Goal: Task Accomplishment & Management: Complete application form

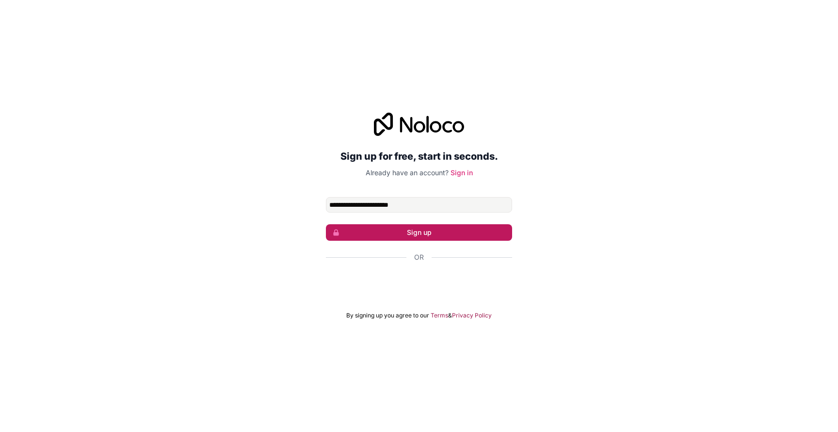
type input "**********"
click at [409, 232] on button "Sign up" at bounding box center [419, 232] width 186 height 16
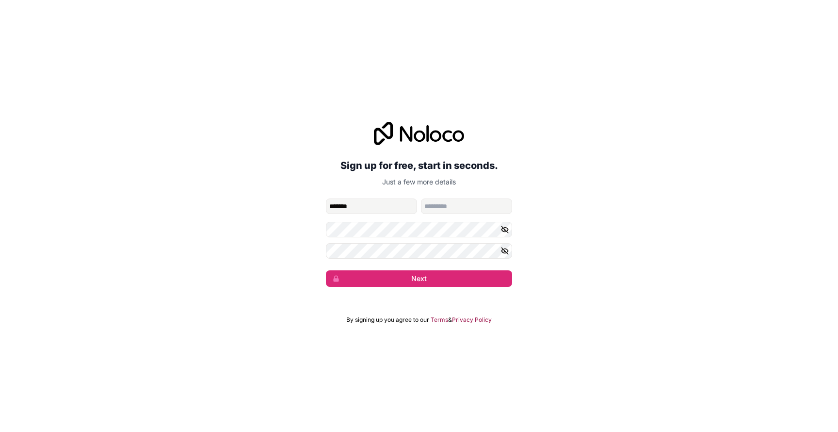
type input "*******"
type input "*****"
click at [429, 278] on button "Next" at bounding box center [419, 278] width 186 height 16
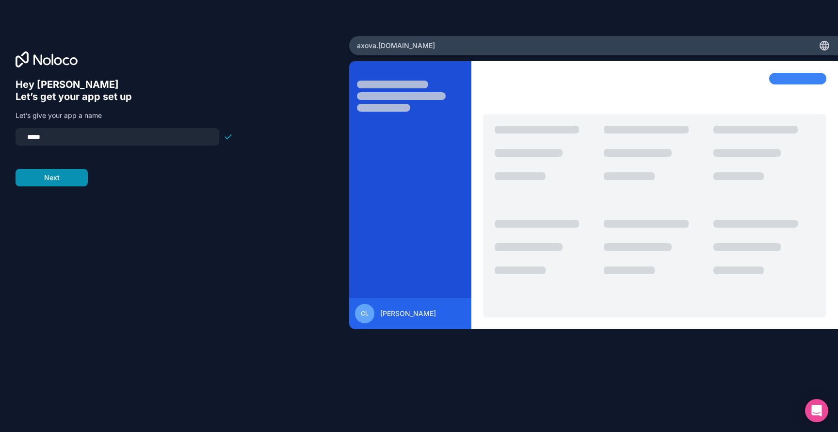
click at [63, 178] on button "Next" at bounding box center [52, 177] width 72 height 17
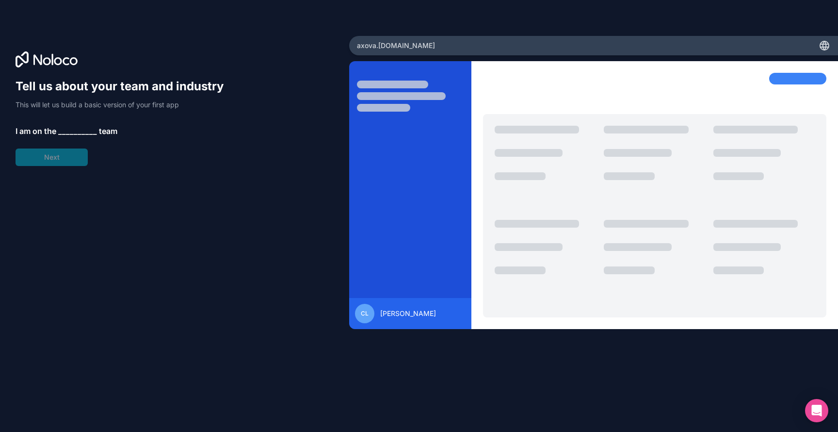
click at [66, 131] on span "__________" at bounding box center [77, 131] width 39 height 12
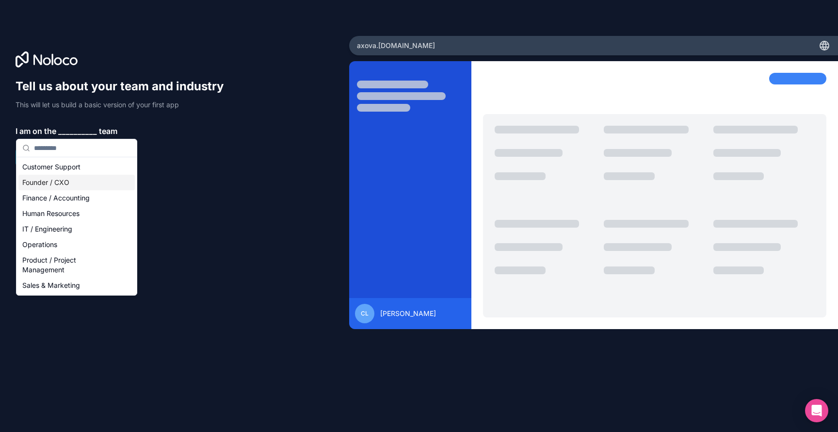
click at [84, 186] on div "Founder / CXO" at bounding box center [76, 183] width 116 height 16
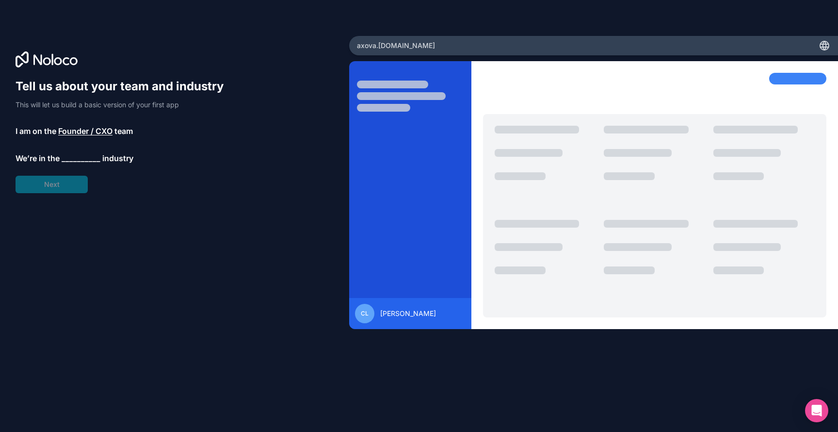
click at [65, 157] on span "__________" at bounding box center [81, 158] width 39 height 12
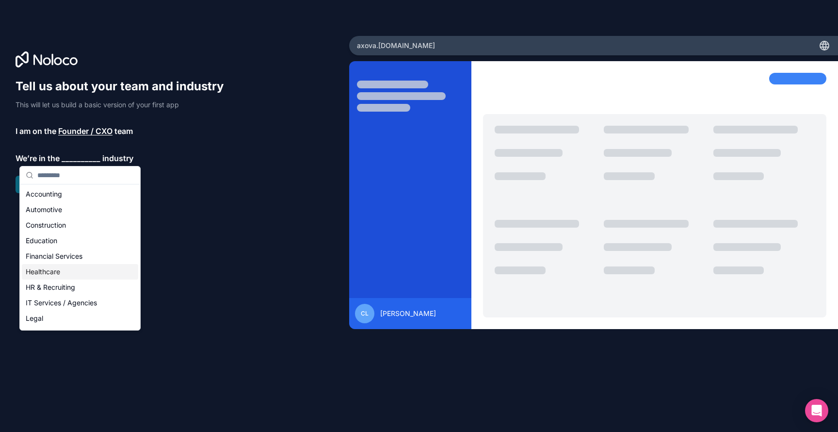
click at [63, 272] on div "Healthcare" at bounding box center [80, 272] width 116 height 16
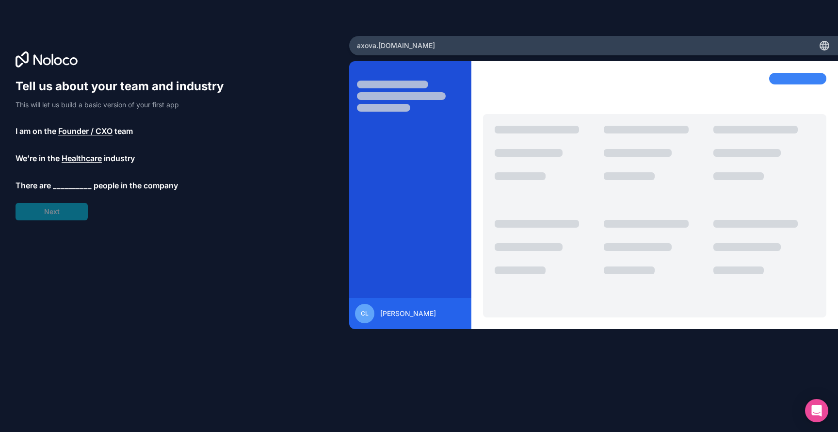
click at [78, 185] on span "__________" at bounding box center [72, 186] width 39 height 12
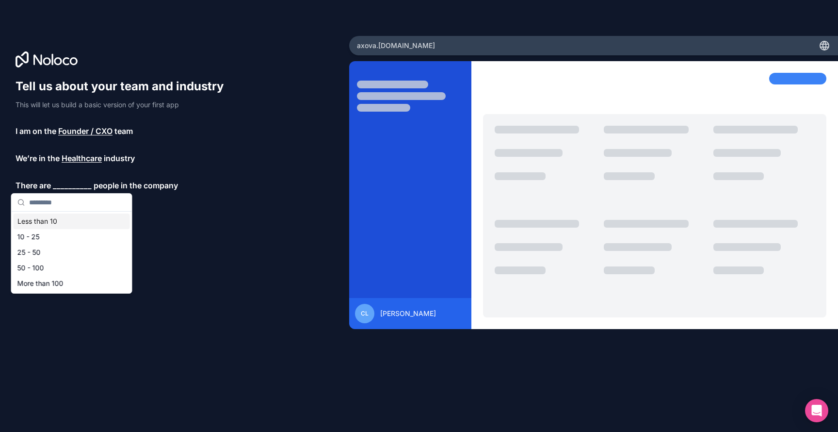
click at [68, 222] on div "Less than 10" at bounding box center [72, 221] width 116 height 16
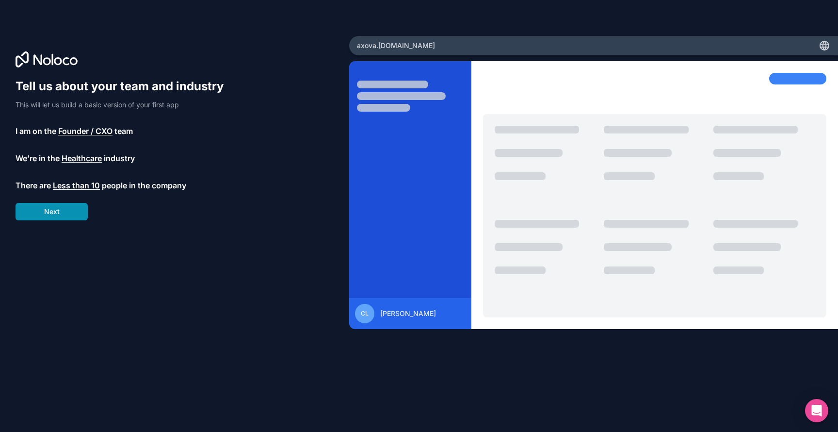
click at [62, 213] on button "Next" at bounding box center [52, 211] width 72 height 17
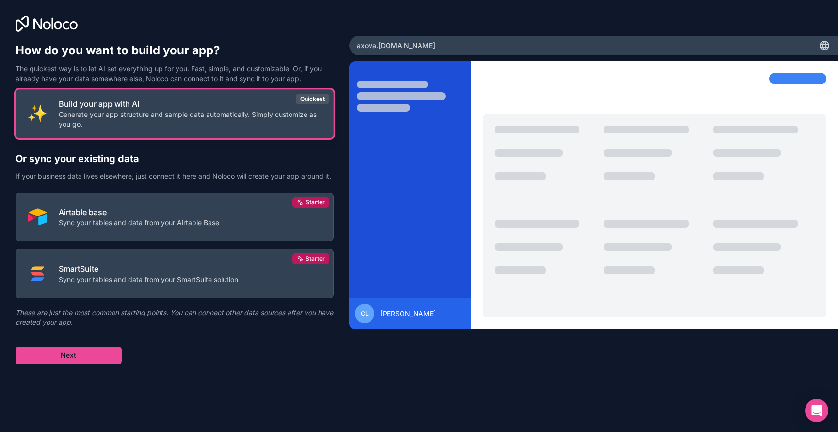
click at [172, 120] on p "Generate your app structure and sample data automatically. Simply customize as …" at bounding box center [190, 119] width 263 height 19
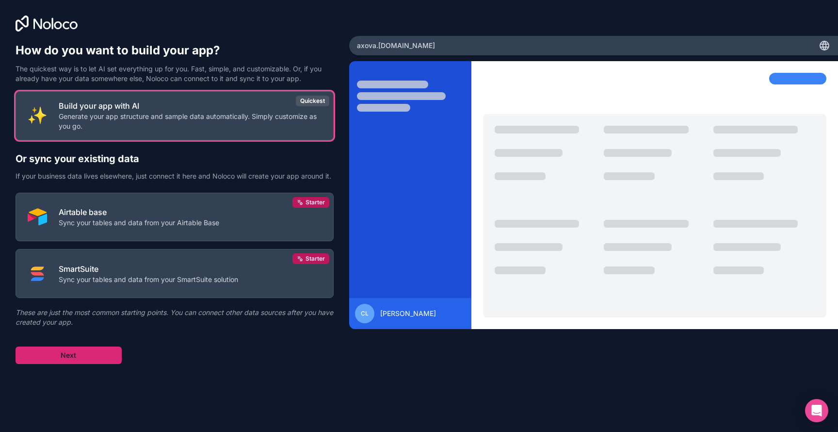
click at [87, 364] on button "Next" at bounding box center [69, 354] width 106 height 17
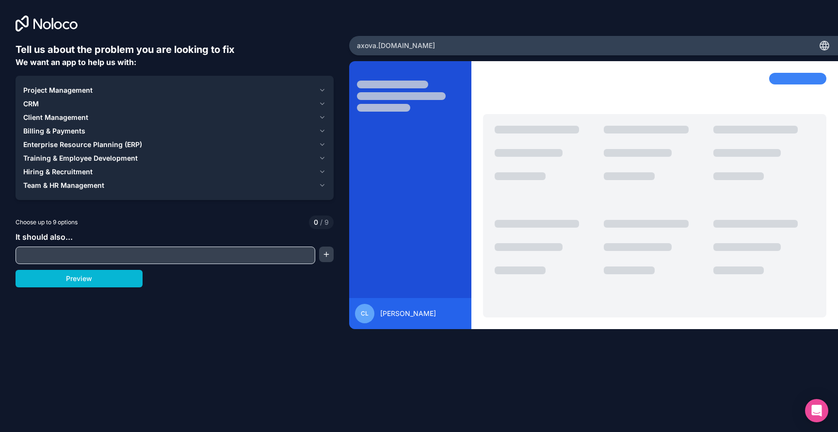
click at [72, 119] on span "Client Management" at bounding box center [55, 118] width 65 height 10
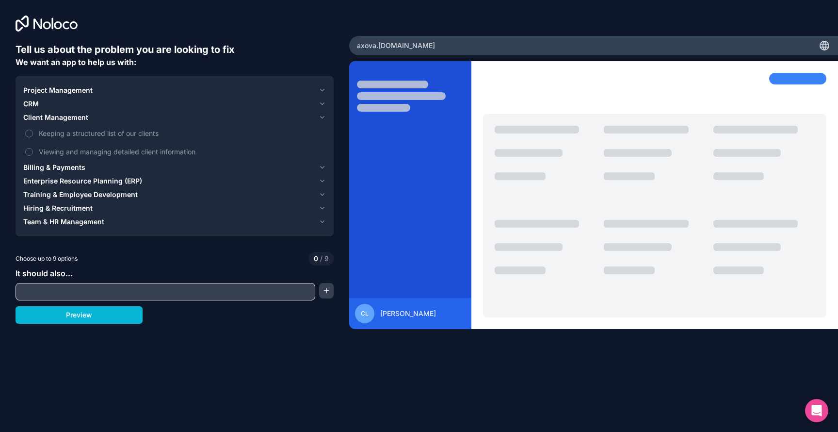
click at [61, 169] on span "Billing & Payments" at bounding box center [54, 168] width 62 height 10
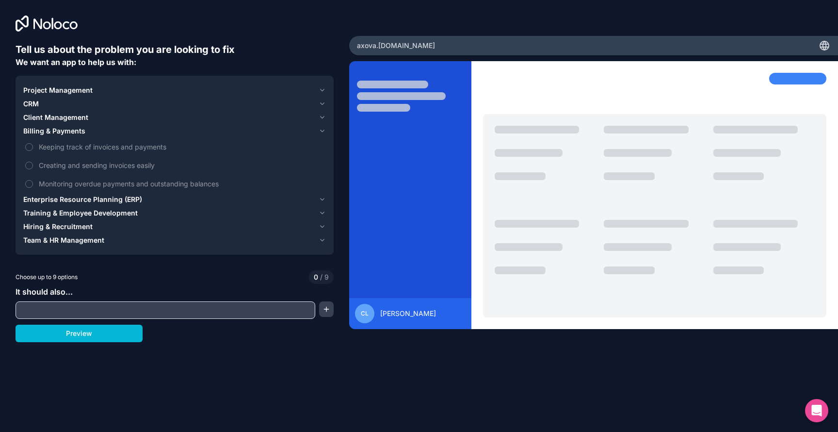
click at [87, 203] on span "Enterprise Resource Planning (ERP)" at bounding box center [82, 200] width 119 height 10
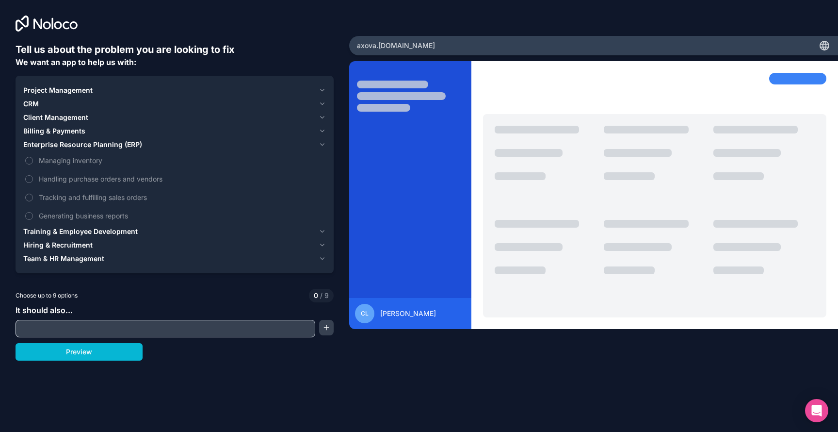
click at [77, 234] on span "Training & Employee Development" at bounding box center [80, 232] width 115 height 10
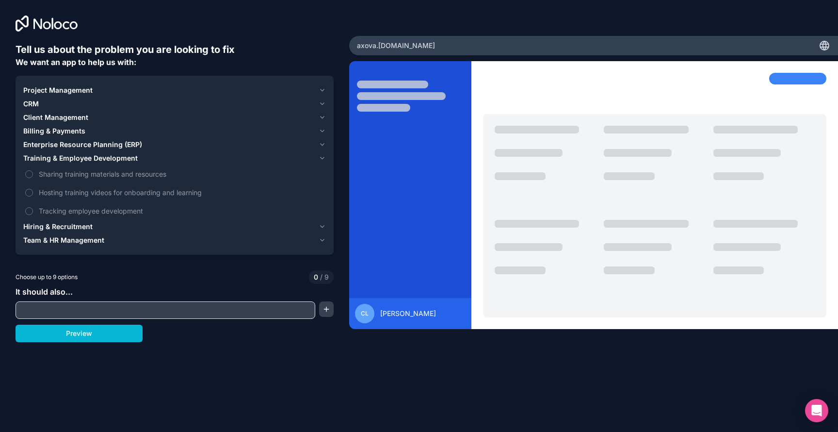
click at [66, 228] on span "Hiring & Recruitment" at bounding box center [57, 227] width 69 height 10
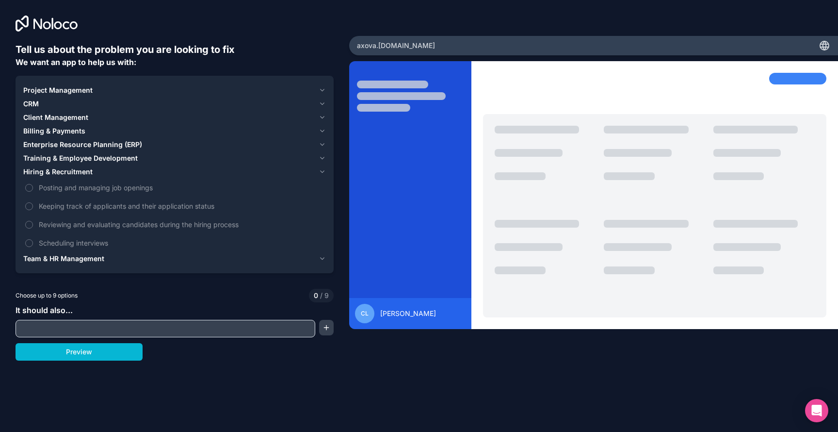
click at [69, 258] on span "Team & HR Management" at bounding box center [63, 259] width 81 height 10
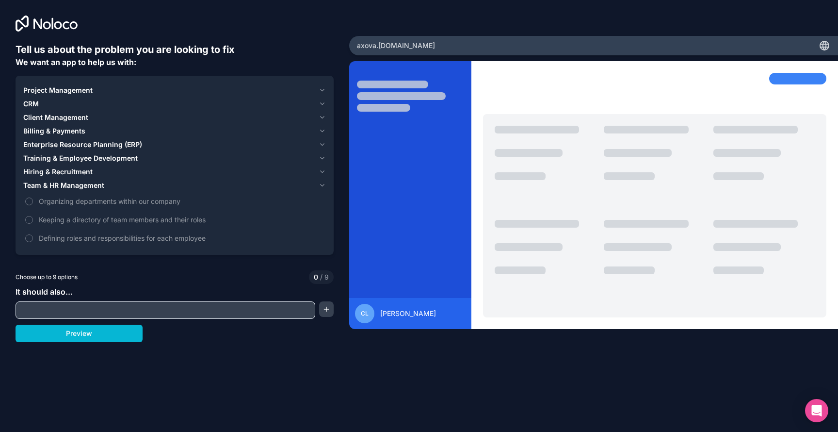
click at [56, 91] on span "Project Management" at bounding box center [57, 90] width 69 height 10
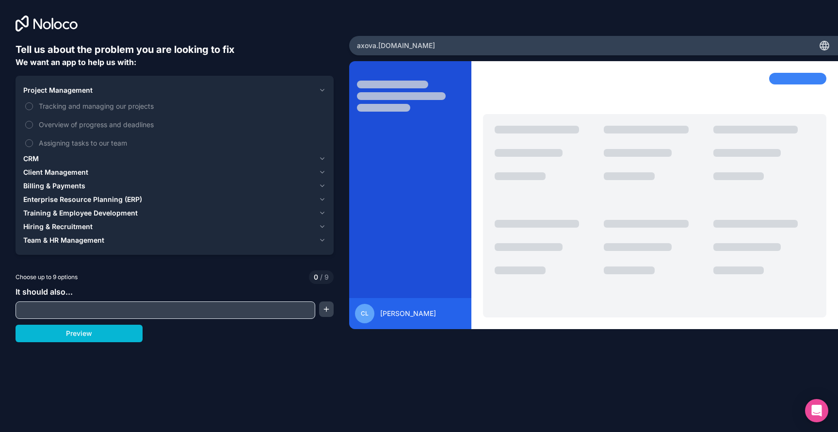
click at [34, 160] on span "CRM" at bounding box center [31, 159] width 16 height 10
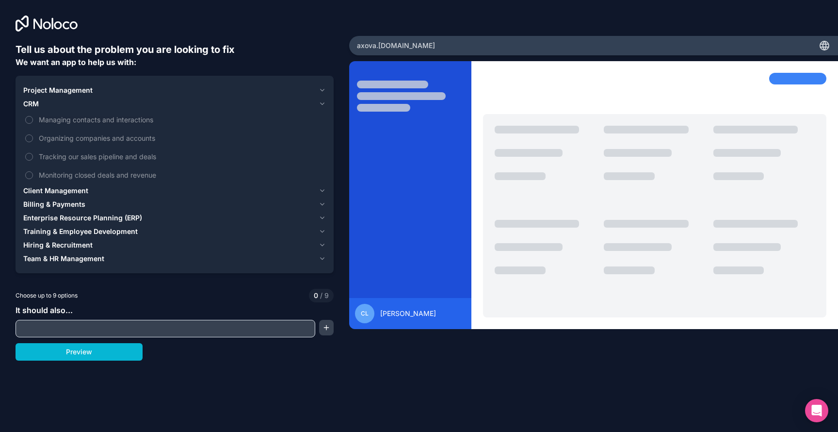
click at [56, 191] on span "Client Management" at bounding box center [55, 191] width 65 height 10
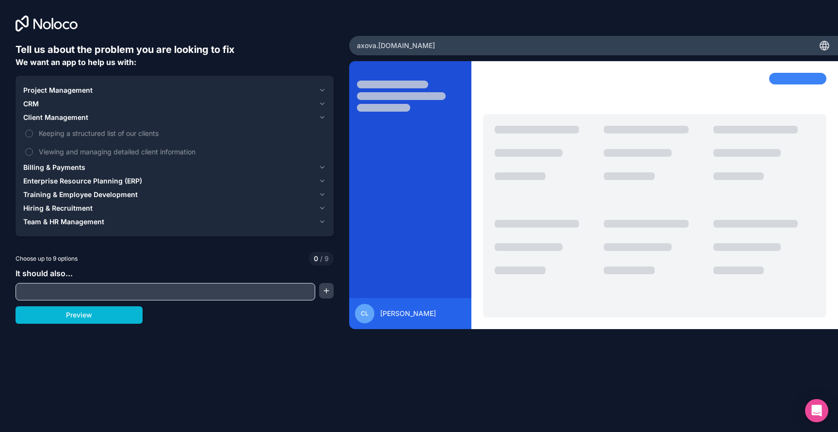
click at [64, 293] on input "text" at bounding box center [165, 292] width 295 height 14
click at [54, 90] on span "Project Management" at bounding box center [57, 90] width 69 height 10
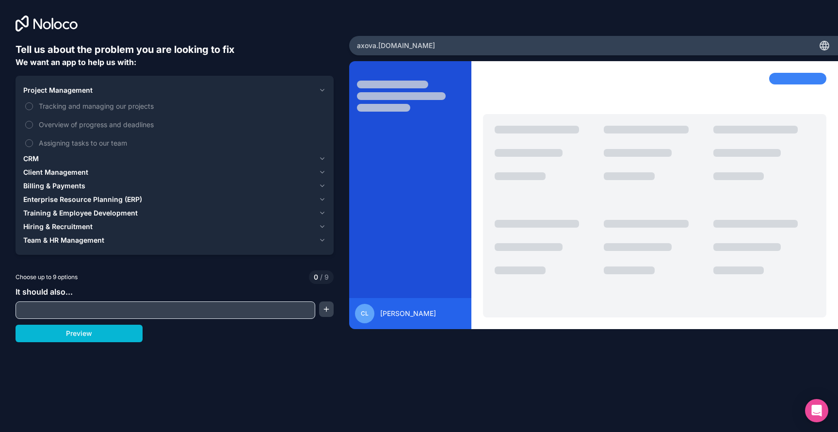
click at [33, 160] on span "CRM" at bounding box center [31, 159] width 16 height 10
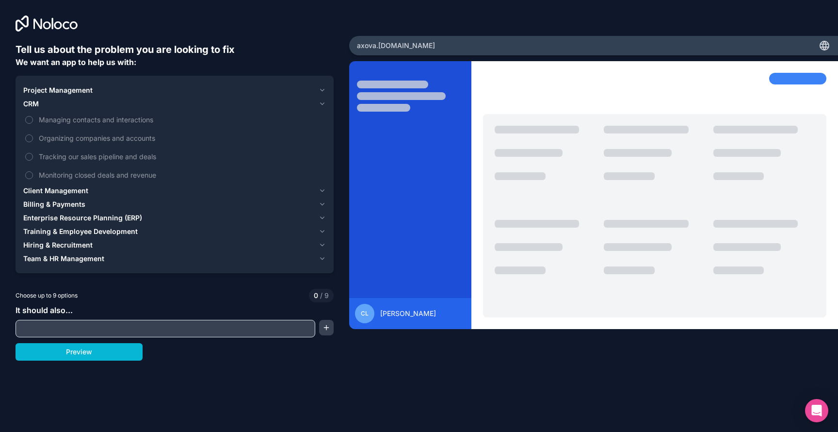
click at [49, 93] on span "Project Management" at bounding box center [57, 90] width 69 height 10
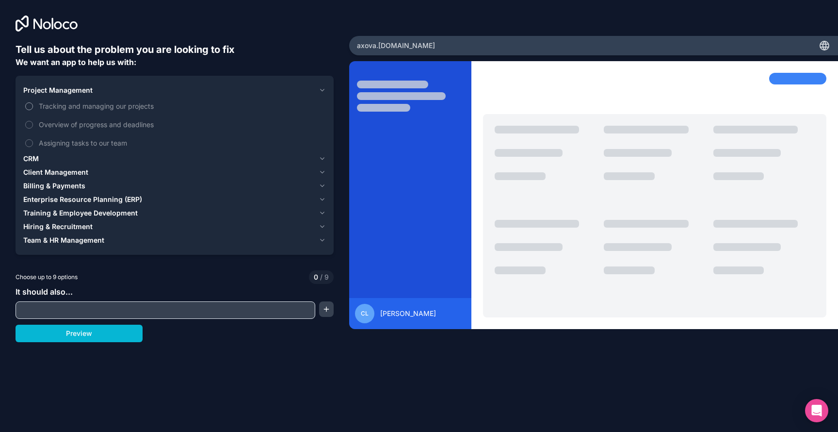
click at [31, 107] on button "Tracking and managing our projects" at bounding box center [29, 106] width 8 height 8
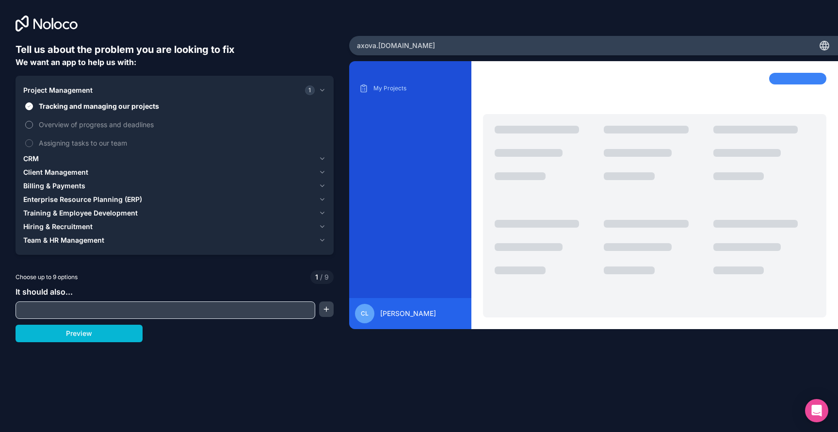
click at [33, 125] on label "Overview of progress and deadlines" at bounding box center [174, 124] width 303 height 18
click at [33, 125] on button "Overview of progress and deadlines" at bounding box center [29, 125] width 8 height 8
click at [32, 144] on button "Assigning tasks to our team" at bounding box center [29, 143] width 8 height 8
click at [32, 161] on span "CRM" at bounding box center [31, 159] width 16 height 10
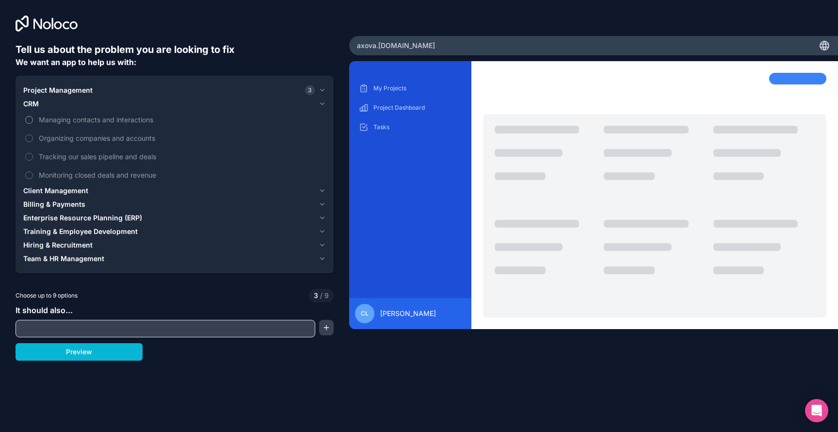
click at [29, 121] on button "Managing contacts and interactions" at bounding box center [29, 120] width 8 height 8
click at [31, 141] on button "Organizing companies and accounts" at bounding box center [29, 138] width 8 height 8
click at [31, 159] on button "Tracking our sales pipeline and deals" at bounding box center [29, 157] width 8 height 8
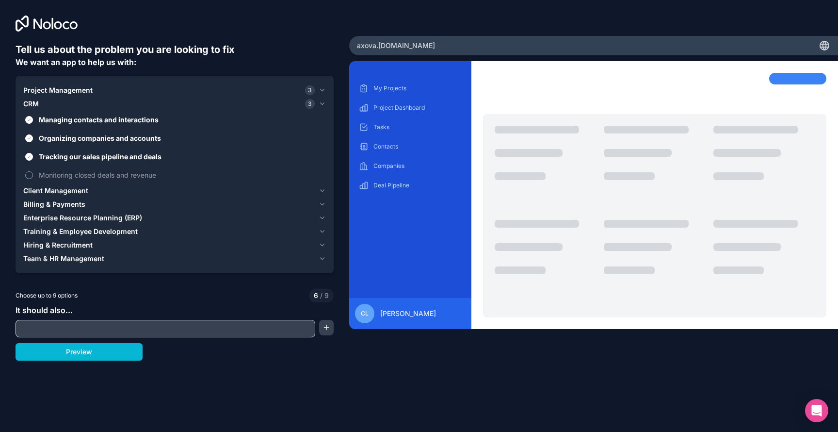
click at [32, 173] on button "Monitoring closed deals and revenue" at bounding box center [29, 175] width 8 height 8
click at [36, 189] on span "Client Management" at bounding box center [55, 191] width 65 height 10
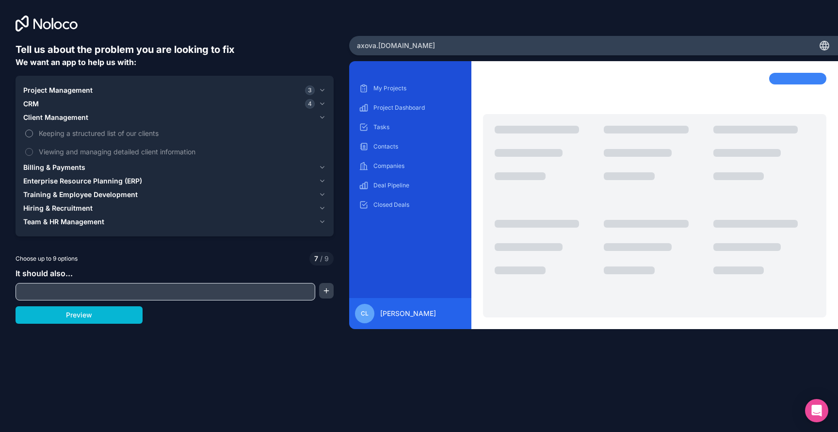
click at [29, 136] on button "Keeping a structured list of our clients" at bounding box center [29, 134] width 8 height 8
click at [30, 154] on button "Viewing and managing detailed client information" at bounding box center [29, 152] width 8 height 8
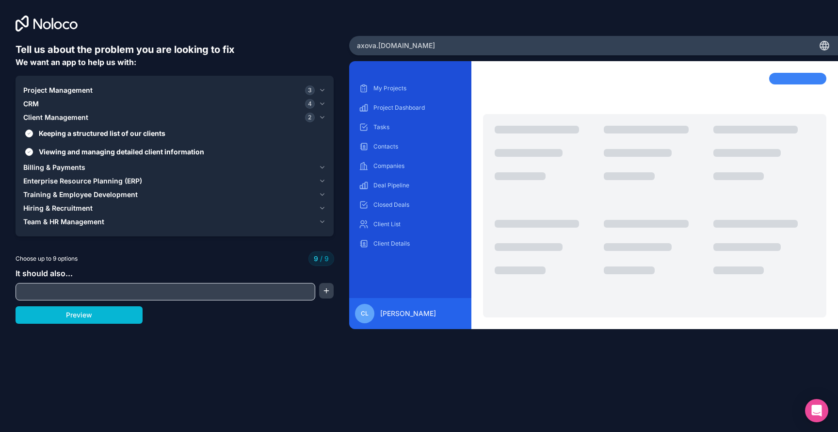
click at [32, 167] on span "Billing & Payments" at bounding box center [54, 168] width 62 height 10
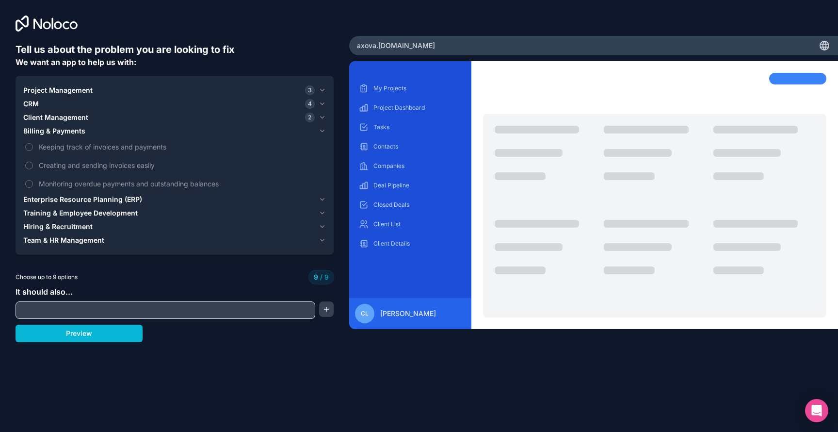
click at [58, 120] on span "Client Management" at bounding box center [55, 118] width 65 height 10
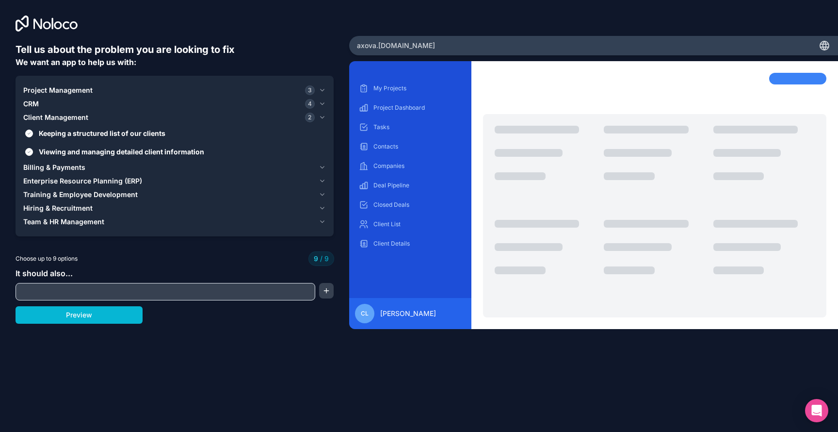
click at [30, 121] on span "Client Management" at bounding box center [55, 118] width 65 height 10
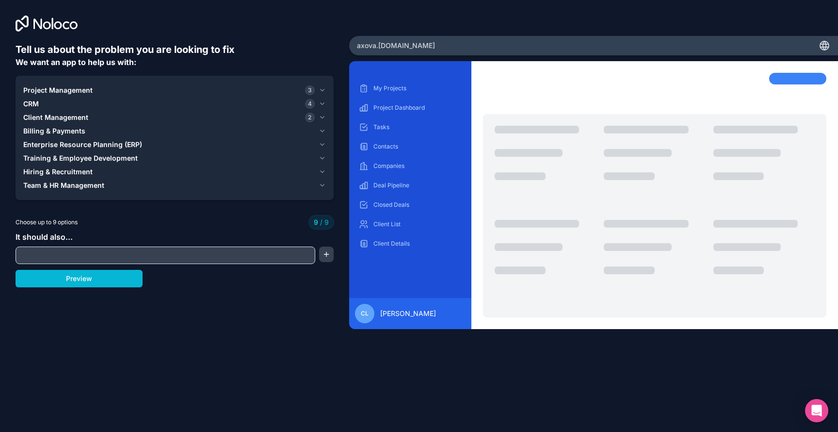
click at [30, 105] on span "CRM" at bounding box center [31, 104] width 16 height 10
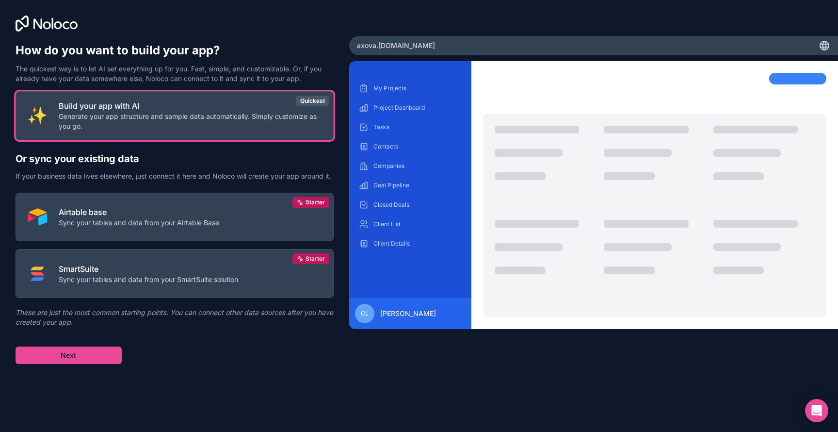
click at [162, 344] on div "Build your app with AI Generate your app structure and sample data automaticall…" at bounding box center [175, 227] width 318 height 273
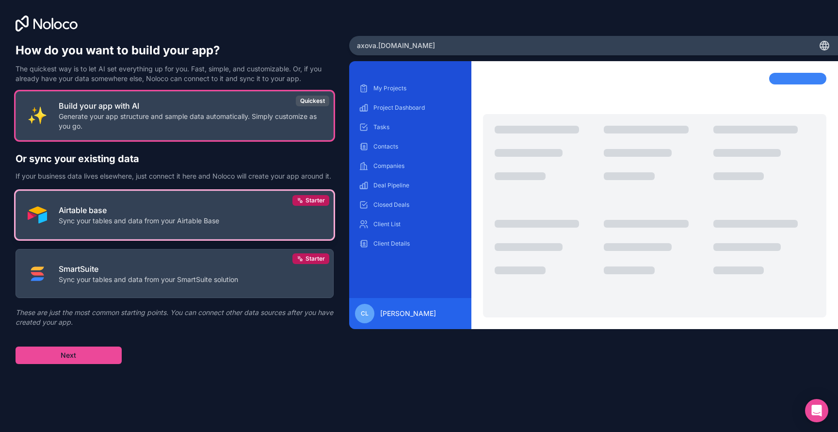
click at [123, 226] on p "Sync your tables and data from your Airtable Base" at bounding box center [139, 221] width 161 height 10
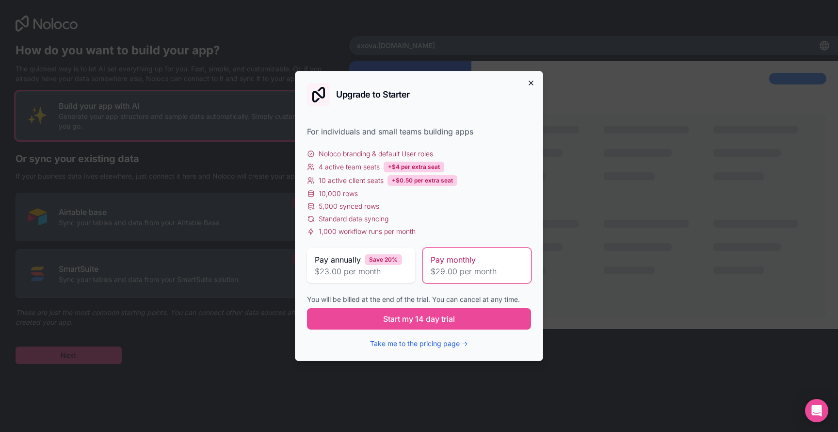
click at [531, 82] on icon "button" at bounding box center [531, 83] width 4 height 4
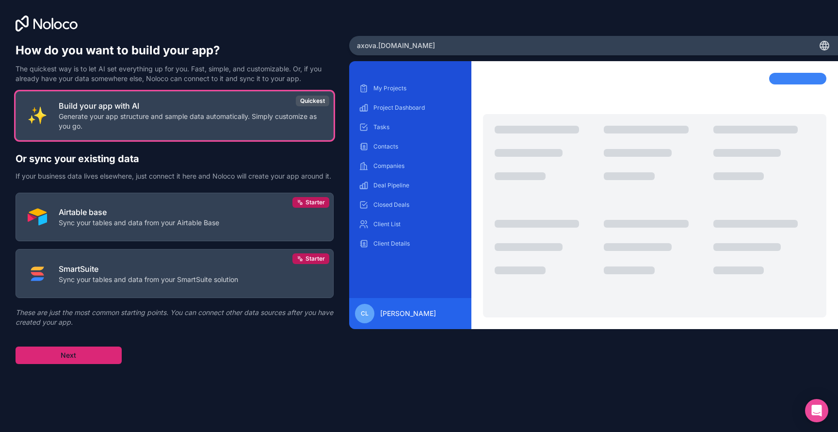
click at [84, 364] on button "Next" at bounding box center [69, 354] width 106 height 17
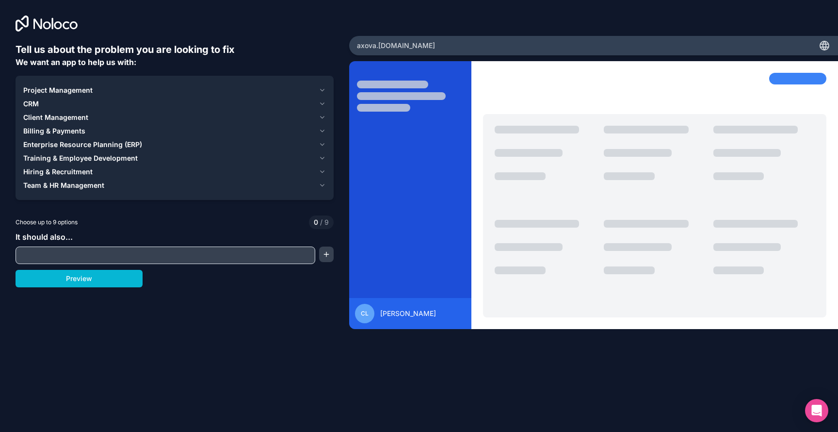
click at [101, 262] on input "text" at bounding box center [165, 255] width 295 height 14
type input "**********"
click at [328, 257] on button "button" at bounding box center [326, 254] width 15 height 16
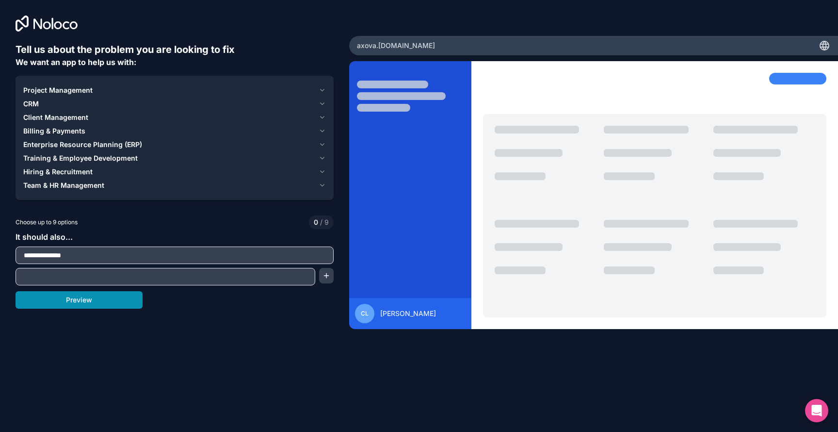
click at [83, 302] on button "Preview" at bounding box center [79, 299] width 127 height 17
click at [66, 278] on input "text" at bounding box center [165, 277] width 295 height 14
click at [34, 107] on span "CRM" at bounding box center [31, 104] width 16 height 10
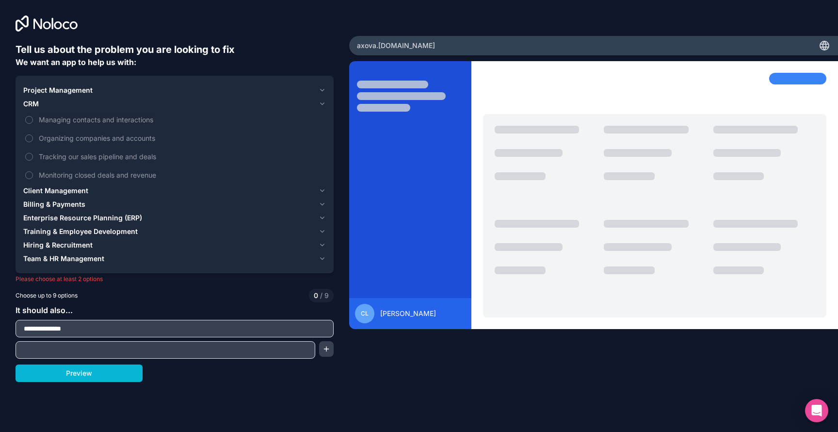
click at [33, 107] on span "CRM" at bounding box center [31, 104] width 16 height 10
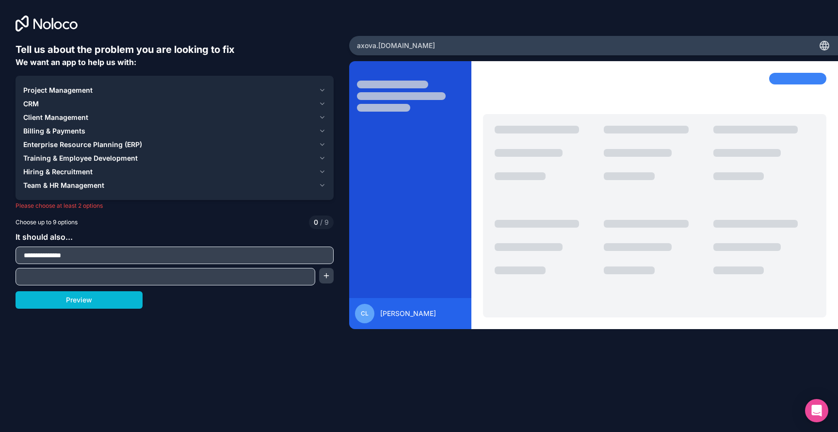
click at [37, 121] on span "Client Management" at bounding box center [55, 118] width 65 height 10
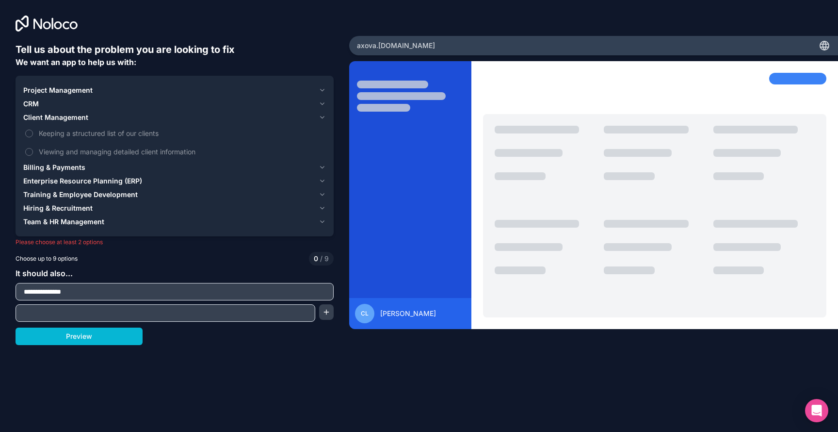
click at [31, 119] on span "Client Management" at bounding box center [55, 118] width 65 height 10
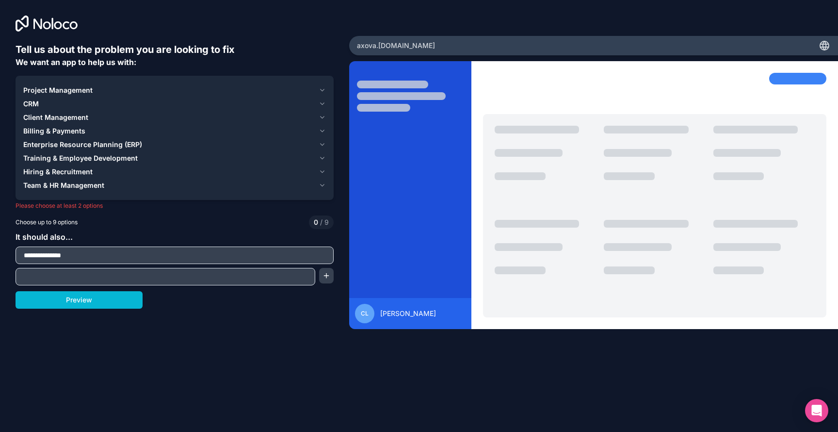
click at [34, 132] on span "Billing & Payments" at bounding box center [54, 131] width 62 height 10
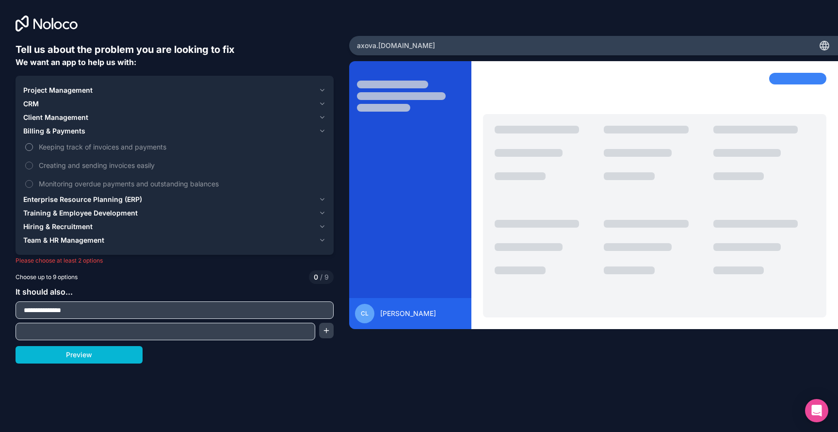
click at [31, 144] on button "Keeping track of invoices and payments" at bounding box center [29, 147] width 8 height 8
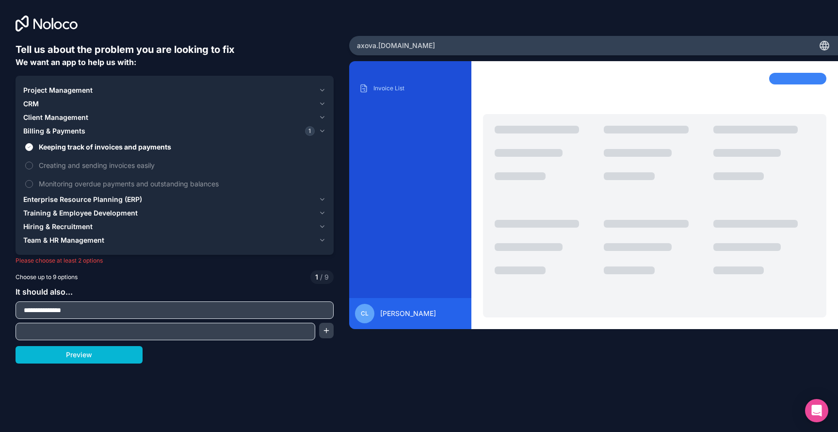
click at [38, 102] on span "CRM" at bounding box center [31, 104] width 16 height 10
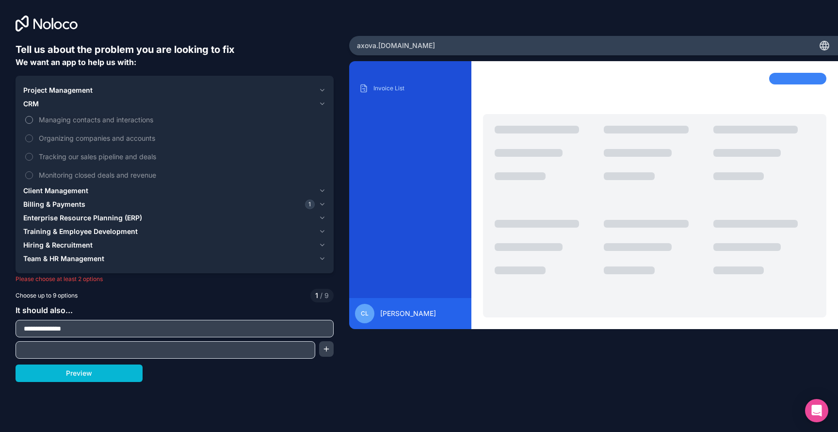
click at [30, 122] on button "Managing contacts and interactions" at bounding box center [29, 120] width 8 height 8
click at [30, 140] on button "Organizing companies and accounts" at bounding box center [29, 138] width 8 height 8
click at [56, 204] on span "Billing & Payments" at bounding box center [54, 204] width 62 height 10
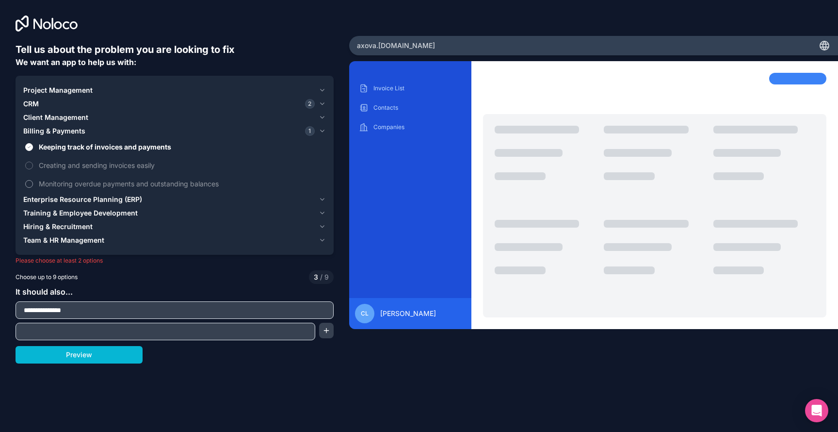
click at [31, 183] on button "Monitoring overdue payments and outstanding balances" at bounding box center [29, 184] width 8 height 8
click at [32, 168] on label "Creating and sending invoices easily" at bounding box center [174, 165] width 303 height 18
click at [32, 168] on button "Creating and sending invoices easily" at bounding box center [29, 166] width 8 height 8
click at [31, 185] on button "Monitoring overdue payments and outstanding balances" at bounding box center [29, 184] width 8 height 8
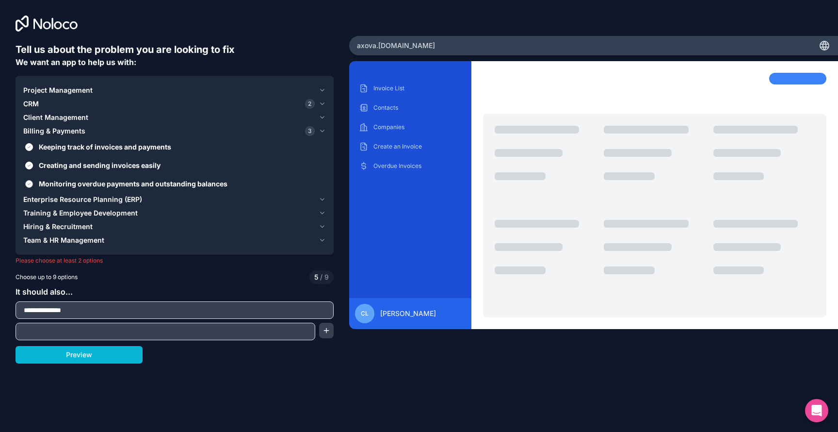
click at [31, 185] on button "Monitoring overdue payments and outstanding balances" at bounding box center [29, 184] width 8 height 8
click at [33, 166] on label "Creating and sending invoices easily" at bounding box center [174, 165] width 303 height 18
click at [33, 166] on button "Creating and sending invoices easily" at bounding box center [29, 166] width 8 height 8
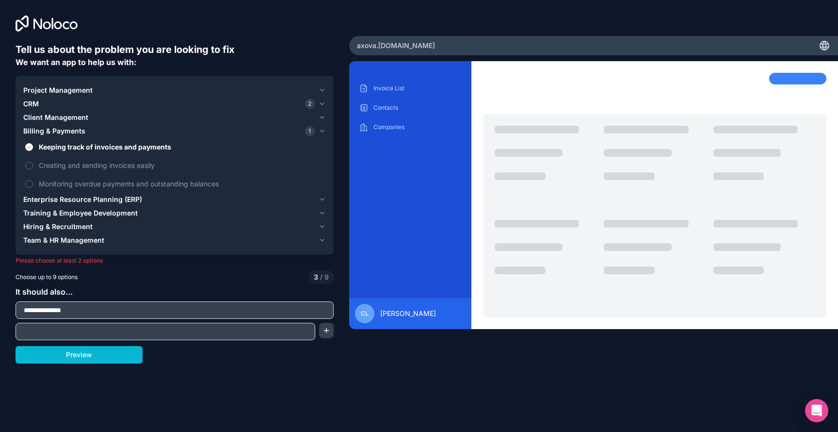
click at [58, 199] on span "Enterprise Resource Planning (ERP)" at bounding box center [82, 200] width 119 height 10
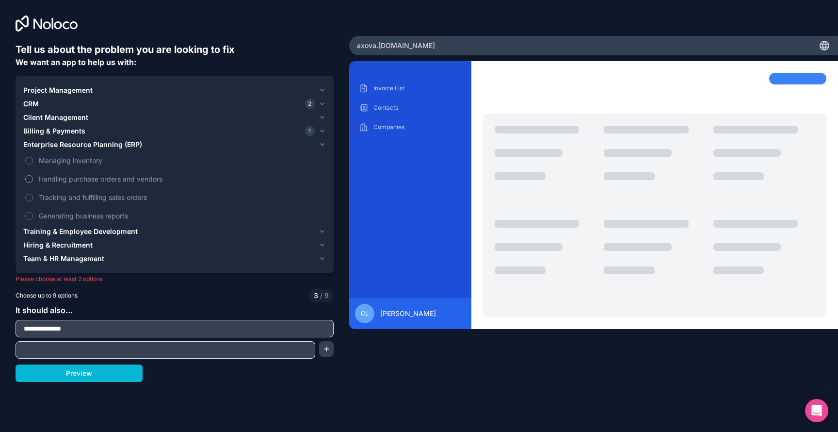
click at [32, 181] on button "Handling purchase orders and vendors" at bounding box center [29, 179] width 8 height 8
click at [30, 198] on button "Tracking and fulfilling sales orders" at bounding box center [29, 198] width 8 height 8
click at [31, 217] on button "Generating business reports" at bounding box center [29, 216] width 8 height 8
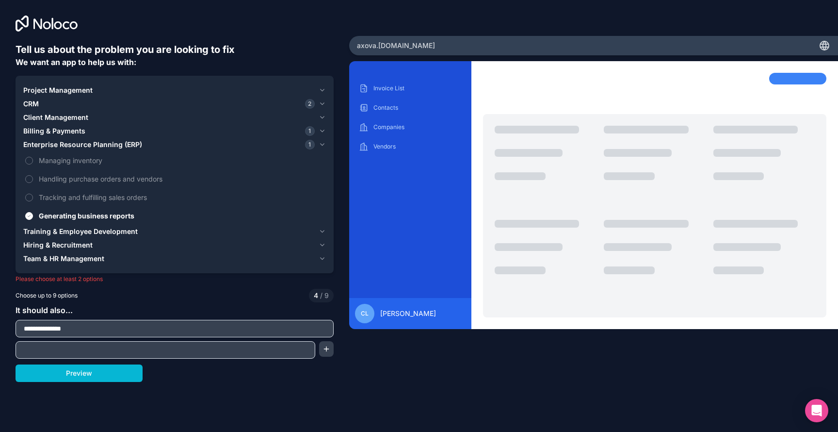
click at [33, 232] on span "Training & Employee Development" at bounding box center [80, 232] width 115 height 10
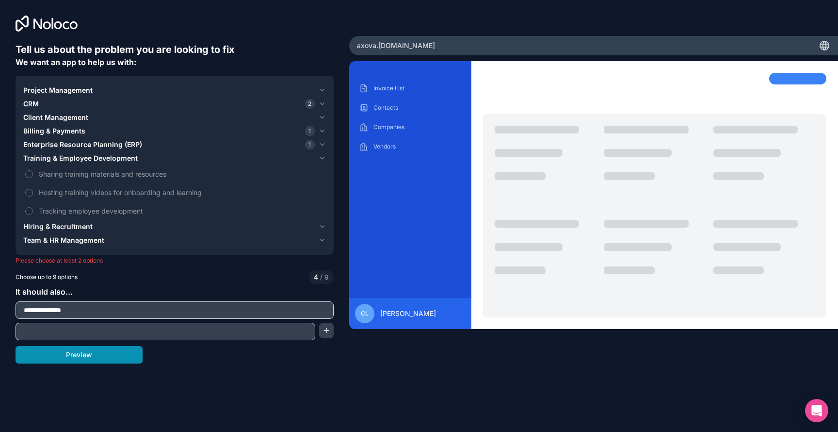
click at [91, 358] on button "Preview" at bounding box center [79, 354] width 127 height 17
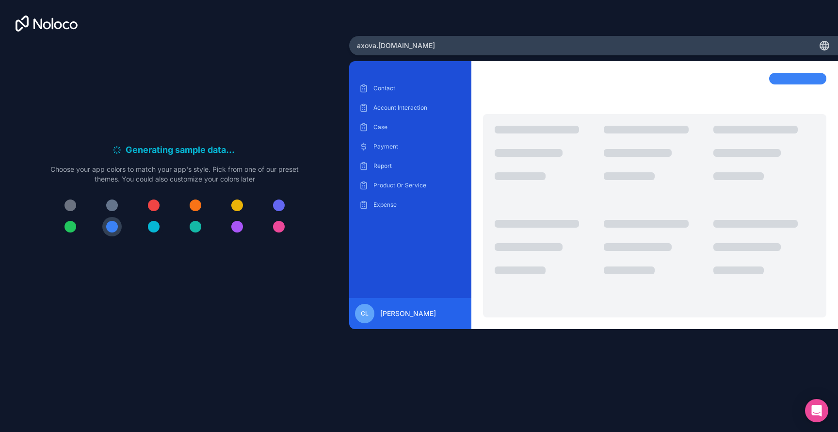
click at [154, 227] on div at bounding box center [154, 227] width 12 height 12
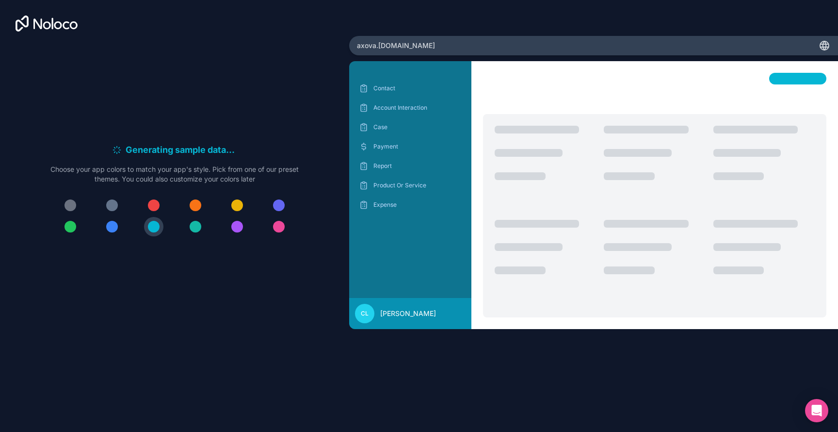
click at [113, 228] on div at bounding box center [112, 227] width 12 height 12
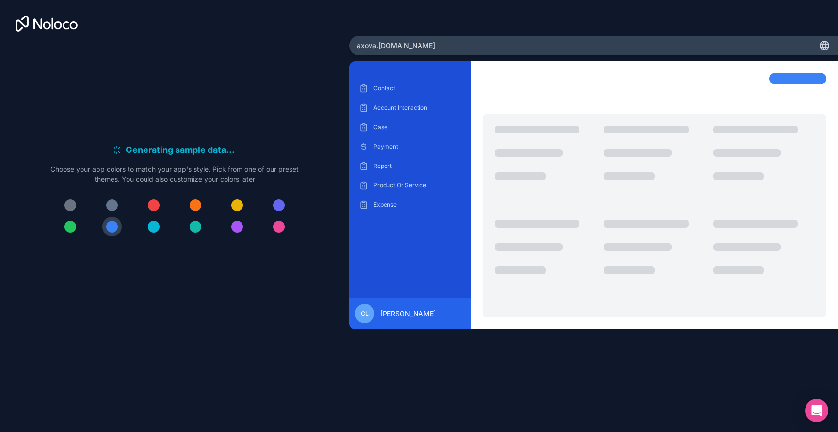
click at [68, 229] on div at bounding box center [71, 227] width 12 height 12
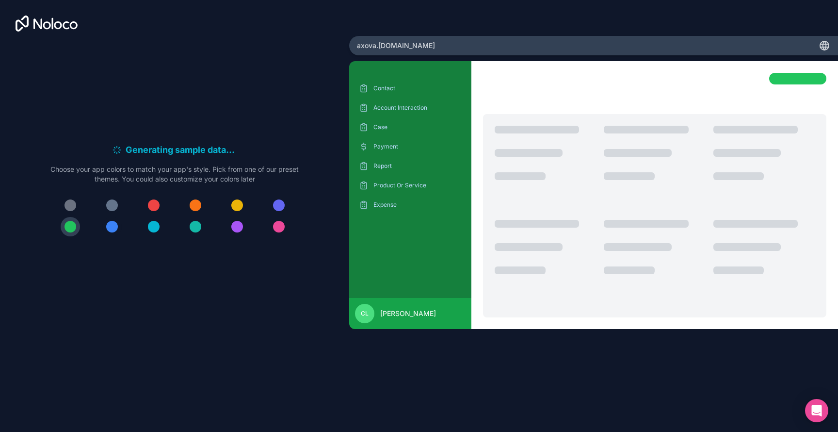
click at [116, 229] on div at bounding box center [112, 227] width 12 height 12
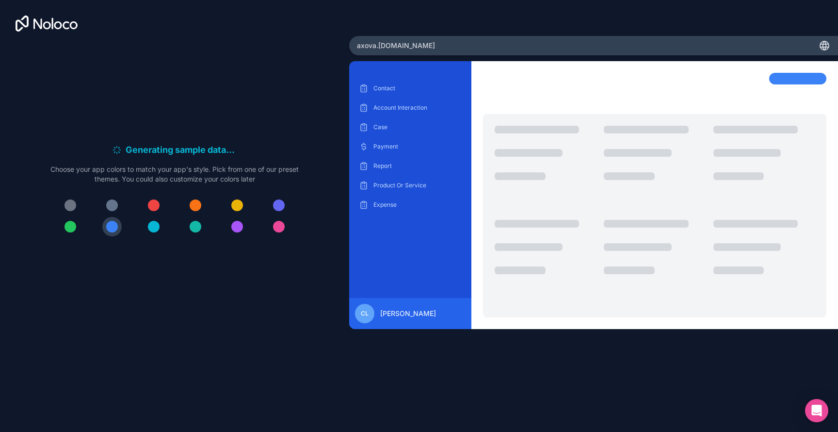
click at [281, 207] on div at bounding box center [279, 205] width 12 height 12
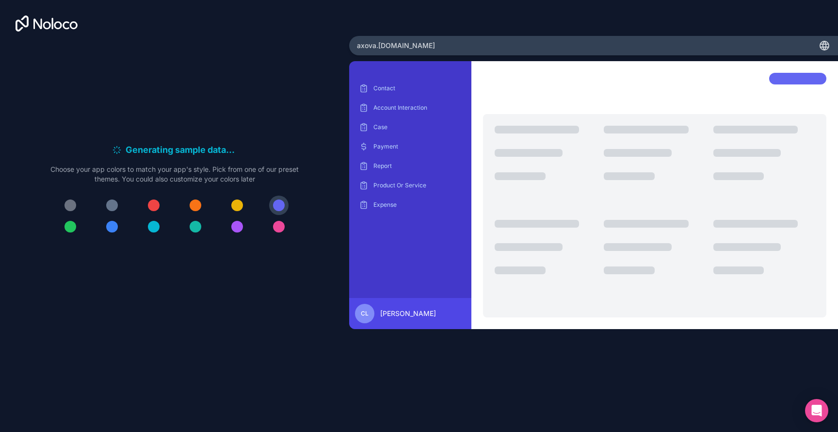
click at [116, 227] on div at bounding box center [112, 227] width 12 height 12
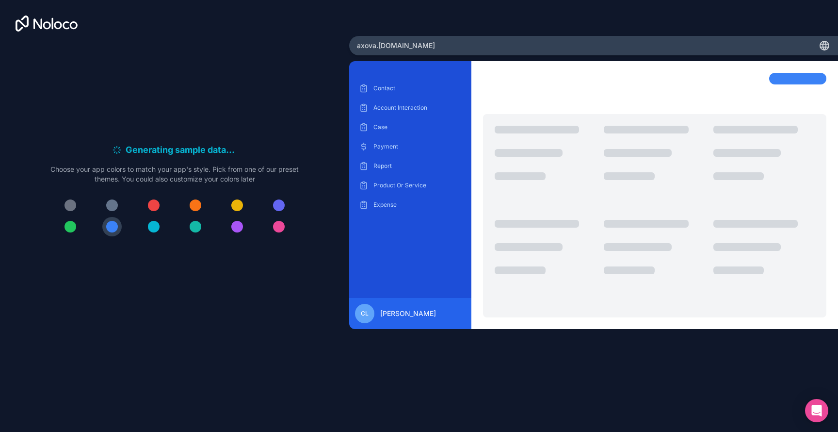
click at [151, 227] on div at bounding box center [154, 227] width 12 height 12
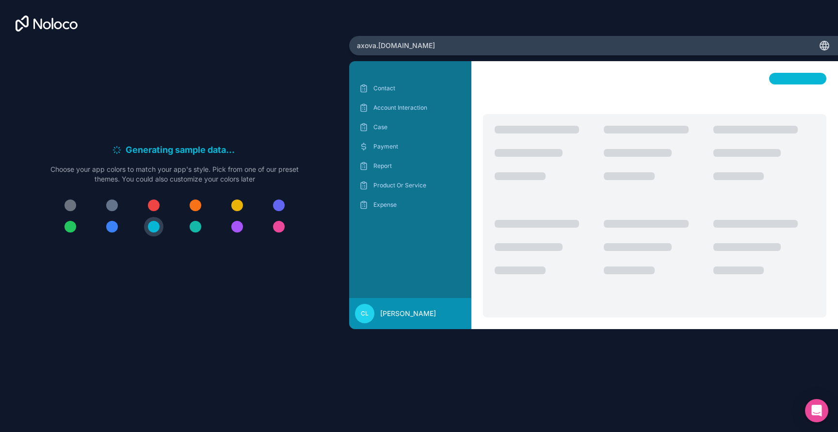
click at [125, 228] on div at bounding box center [174, 216] width 248 height 41
click at [237, 229] on div at bounding box center [237, 227] width 12 height 12
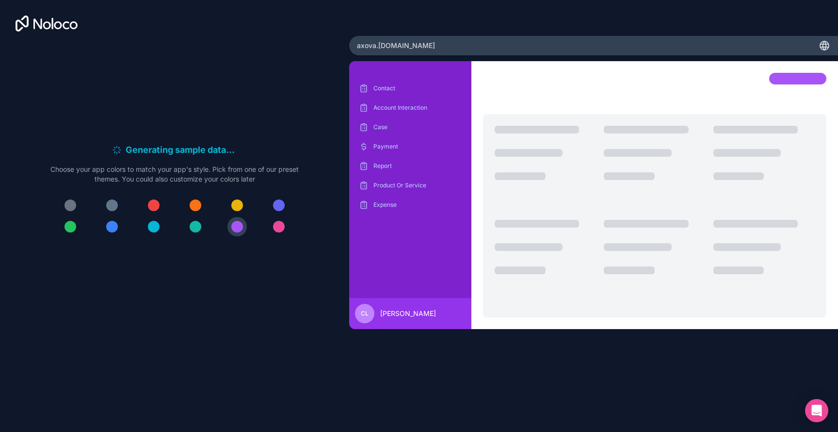
click at [208, 228] on div at bounding box center [174, 216] width 248 height 41
drag, startPoint x: 204, startPoint y: 227, endPoint x: 197, endPoint y: 228, distance: 6.4
click at [203, 227] on button at bounding box center [195, 226] width 19 height 19
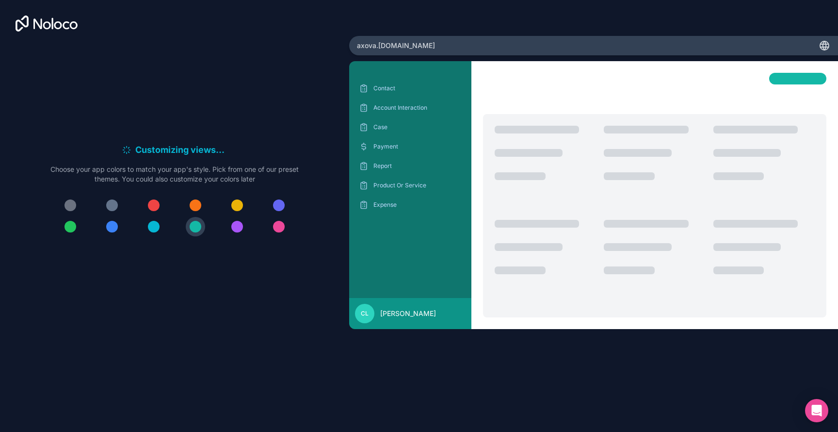
click at [115, 226] on div at bounding box center [112, 227] width 12 height 12
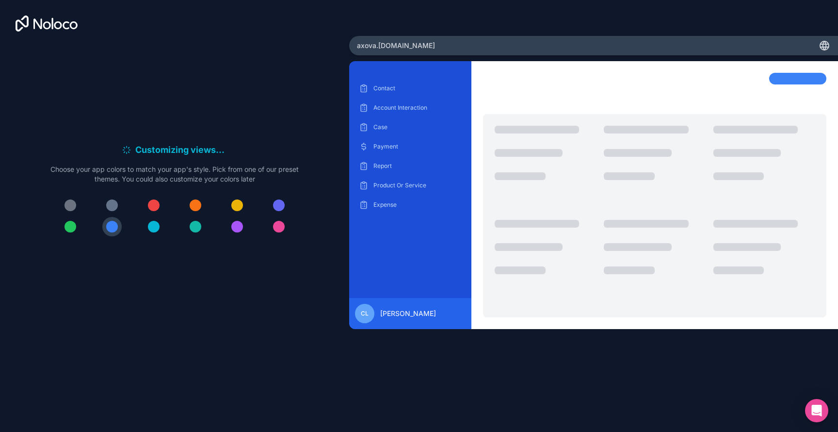
click at [146, 225] on button at bounding box center [153, 226] width 19 height 19
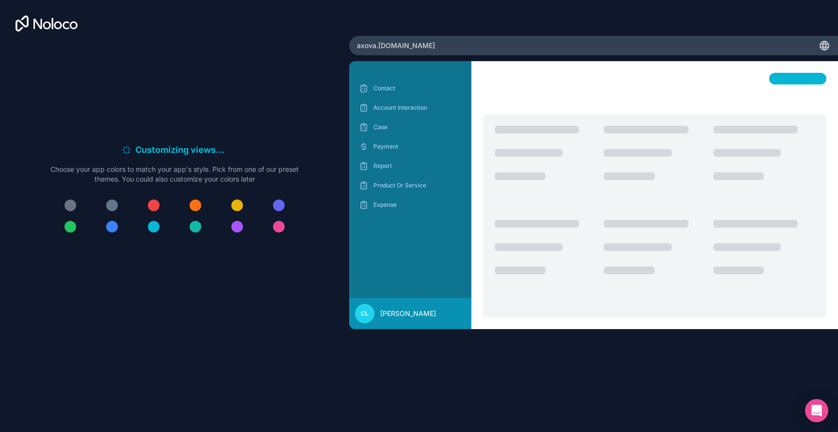
click at [151, 227] on div at bounding box center [154, 227] width 12 height 12
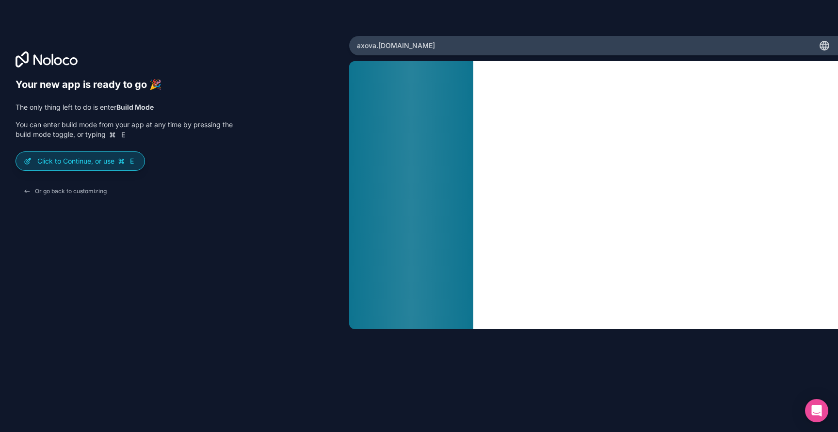
click at [84, 163] on p "Click to Continue, or use E" at bounding box center [86, 161] width 99 height 10
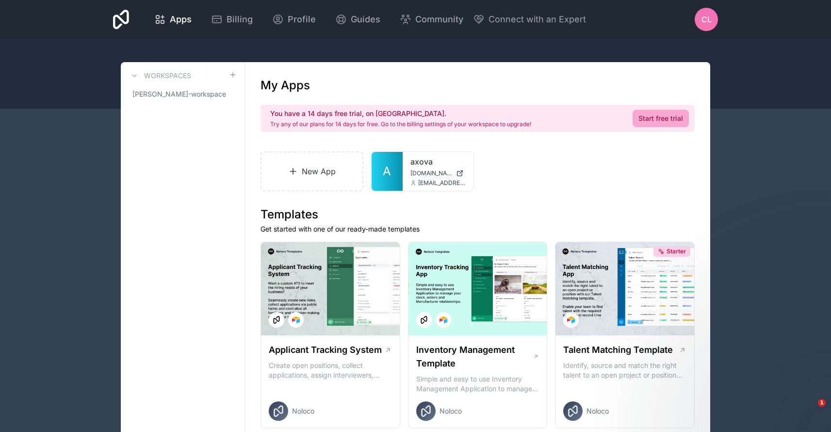
click at [702, 23] on span "CL" at bounding box center [707, 20] width 10 height 12
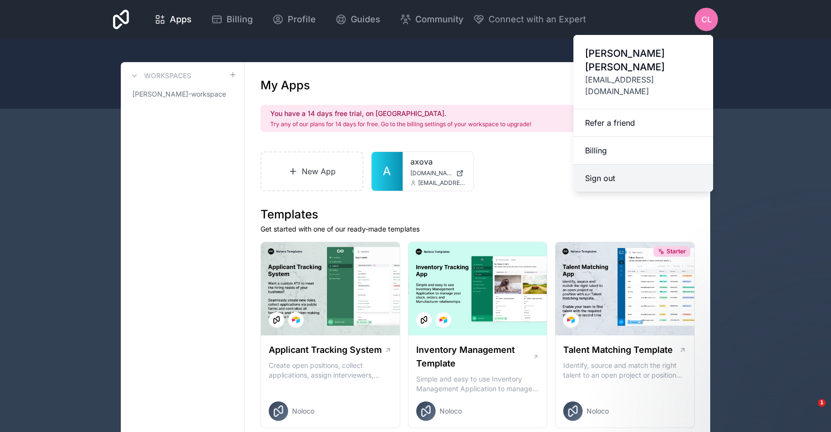
click at [613, 164] on button "Sign out" at bounding box center [643, 177] width 140 height 27
